Goal: Task Accomplishment & Management: Use online tool/utility

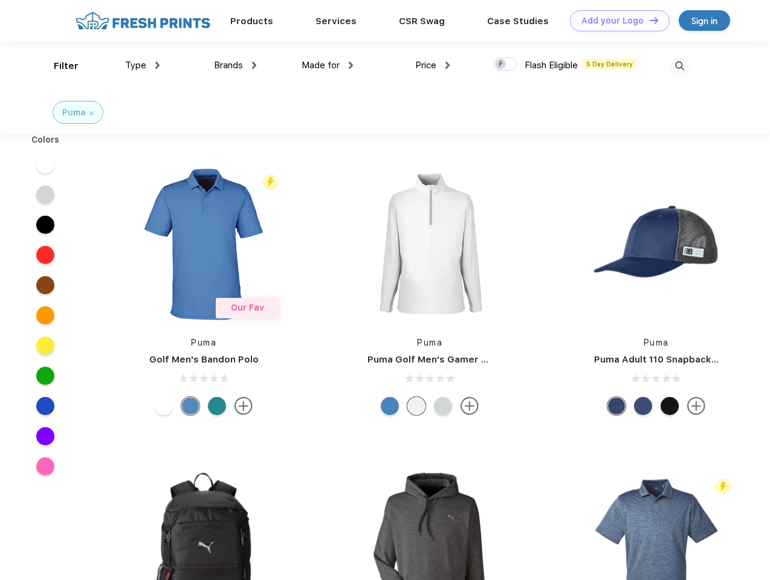
click at [615, 21] on link "Add your Logo Design Tool" at bounding box center [620, 20] width 100 height 21
click at [0, 0] on div "Design Tool" at bounding box center [0, 0] width 0 height 0
click at [648, 20] on link "Add your Logo Design Tool" at bounding box center [620, 20] width 100 height 21
click at [58, 66] on div "Filter" at bounding box center [66, 66] width 25 height 14
click at [143, 65] on span "Type" at bounding box center [135, 65] width 21 height 11
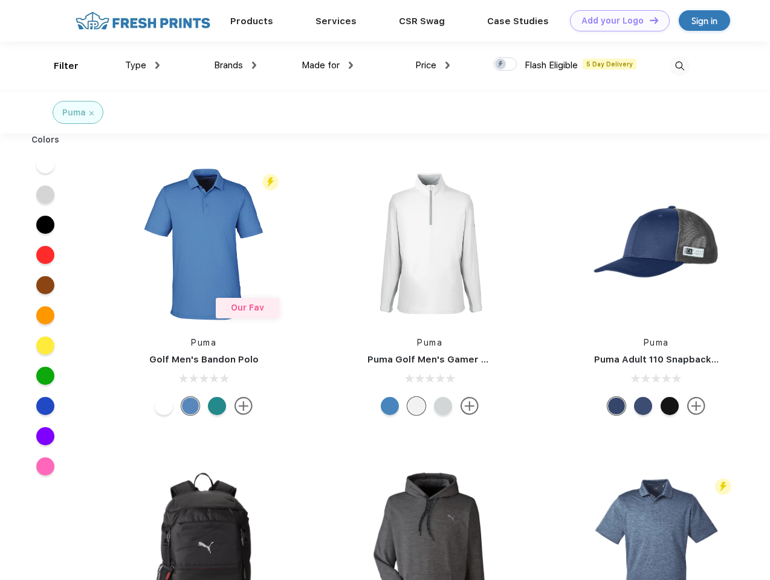
click at [235, 65] on span "Brands" at bounding box center [228, 65] width 29 height 11
click at [327, 65] on span "Made for" at bounding box center [320, 65] width 38 height 11
click at [433, 65] on span "Price" at bounding box center [425, 65] width 21 height 11
click at [505, 65] on div at bounding box center [505, 63] width 24 height 13
click at [501, 65] on input "checkbox" at bounding box center [497, 61] width 8 height 8
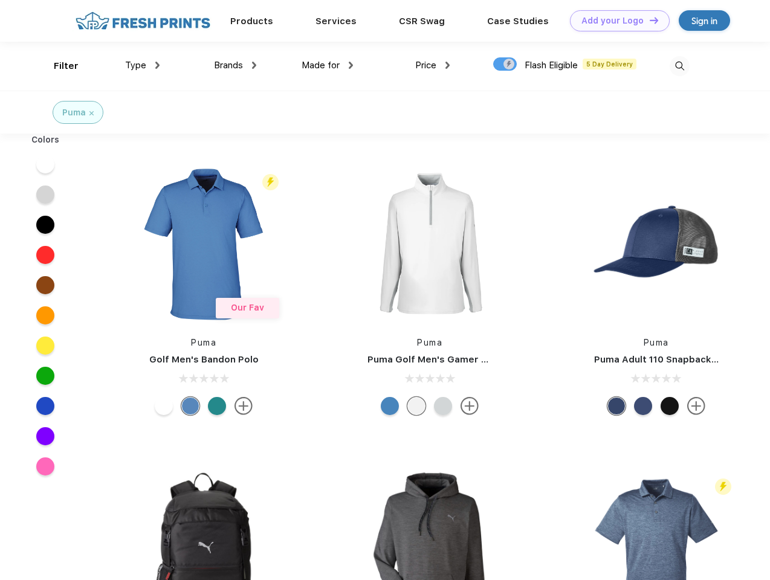
click at [679, 66] on img at bounding box center [679, 66] width 20 height 20
